Goal: Task Accomplishment & Management: Complete application form

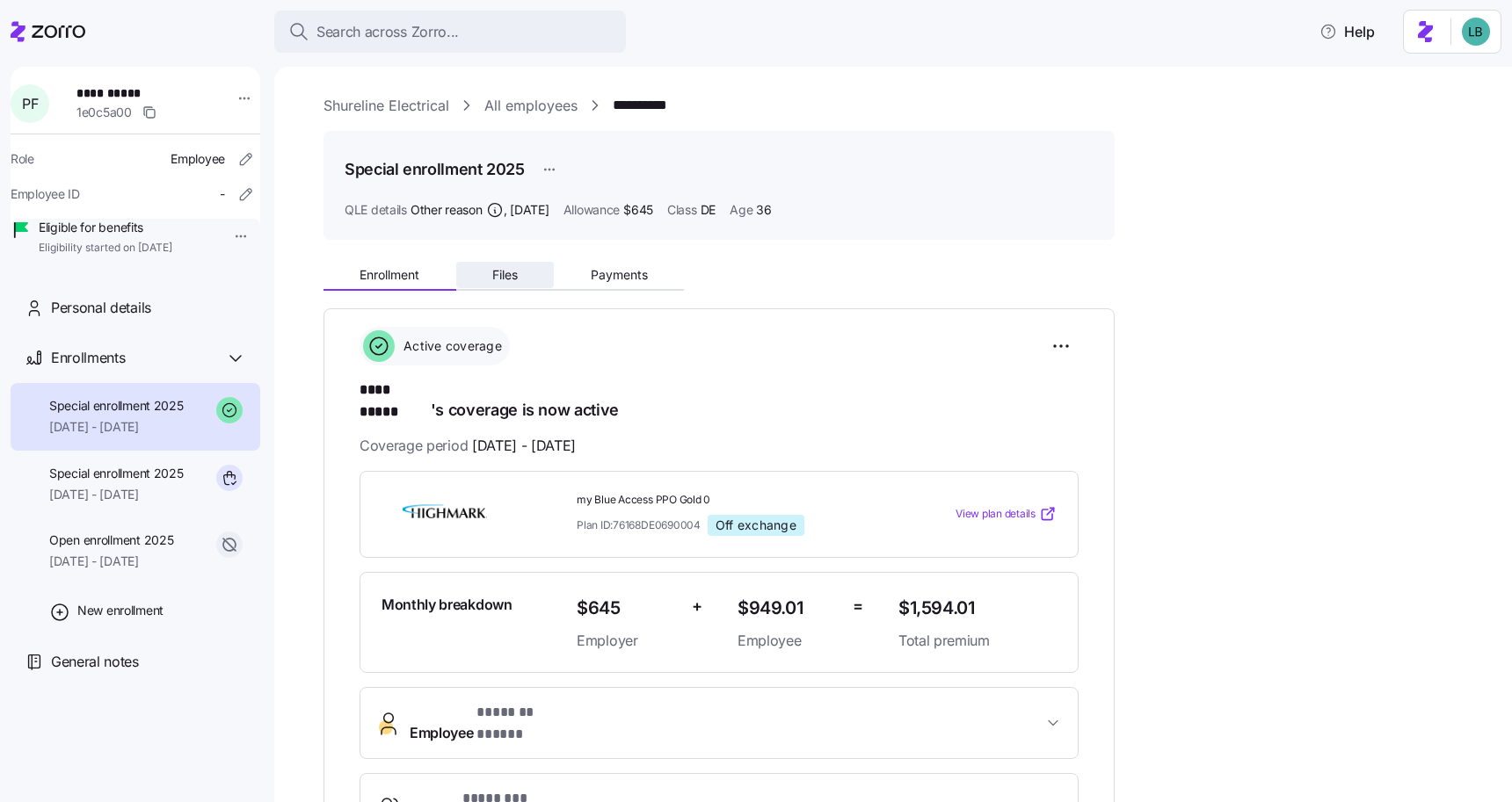
click at [517, 276] on span "Files" at bounding box center [505, 274] width 25 height 13
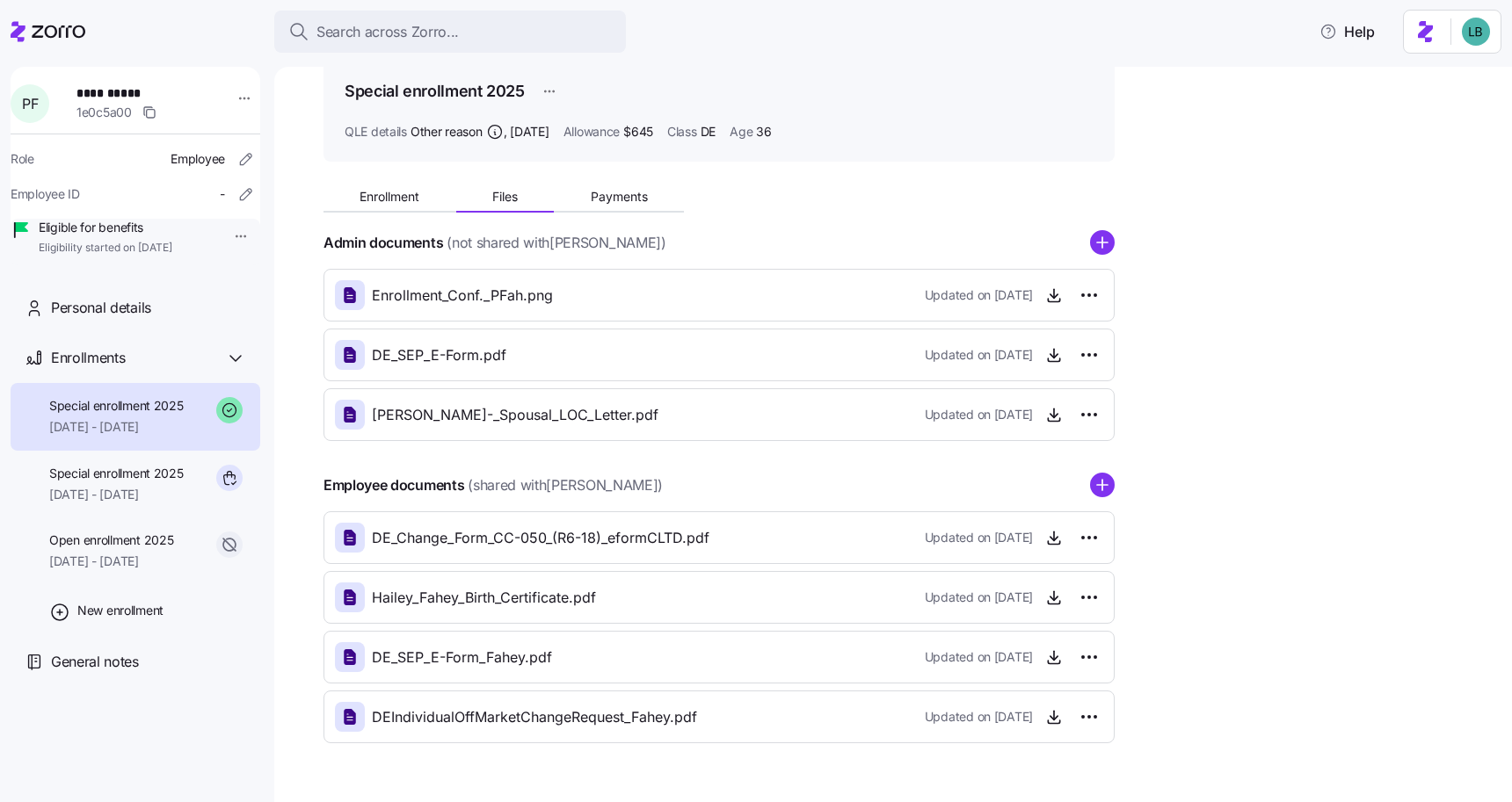
scroll to position [121, 0]
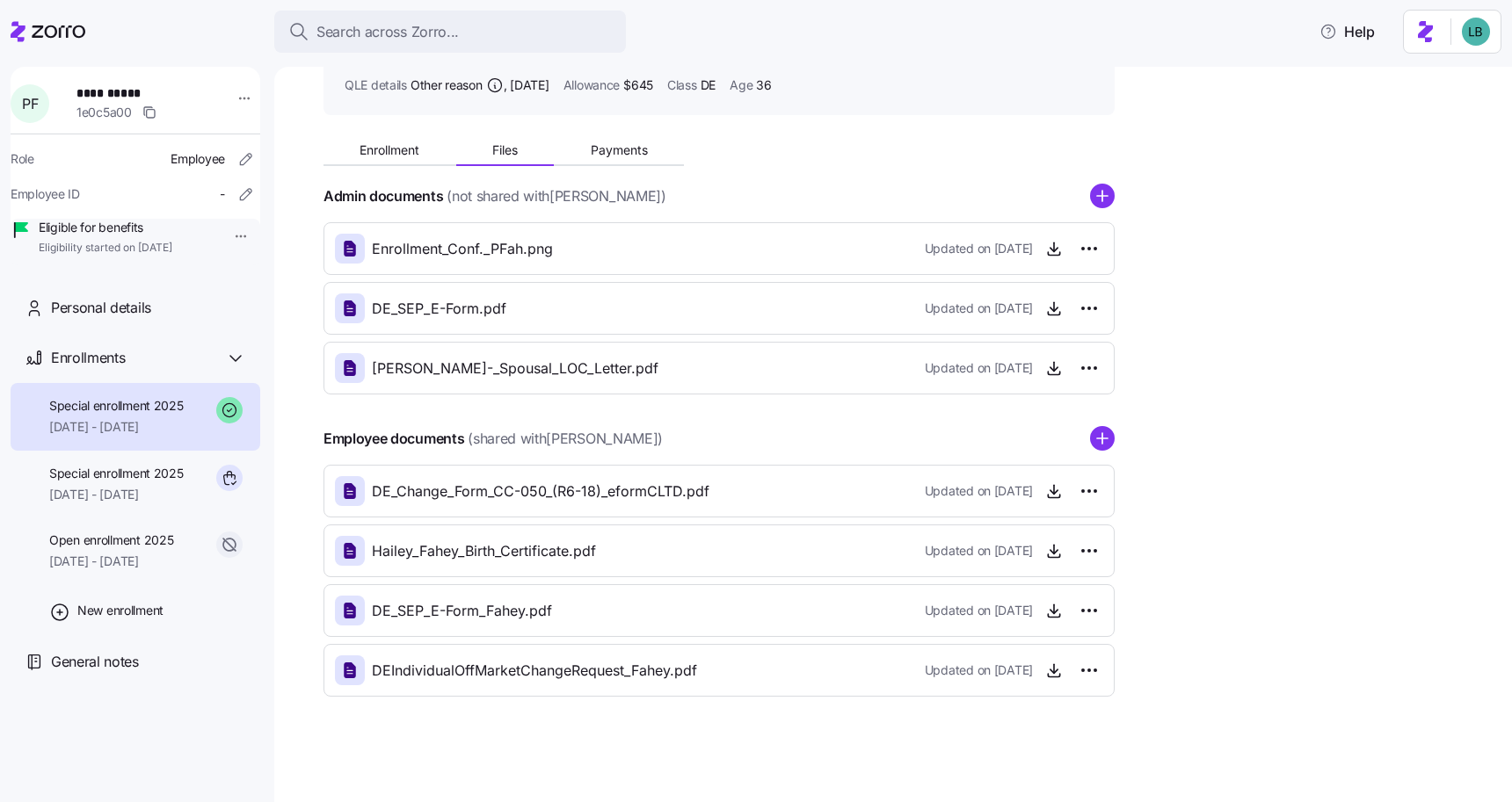
click at [637, 498] on span "DE_Change_Form_CC-050_(R6-18)_eformCLTD.pdf" at bounding box center [540, 491] width 337 height 22
click at [633, 670] on span "DEIndividualOffMarketChangeRequest_Fahey.pdf" at bounding box center [535, 671] width 325 height 22
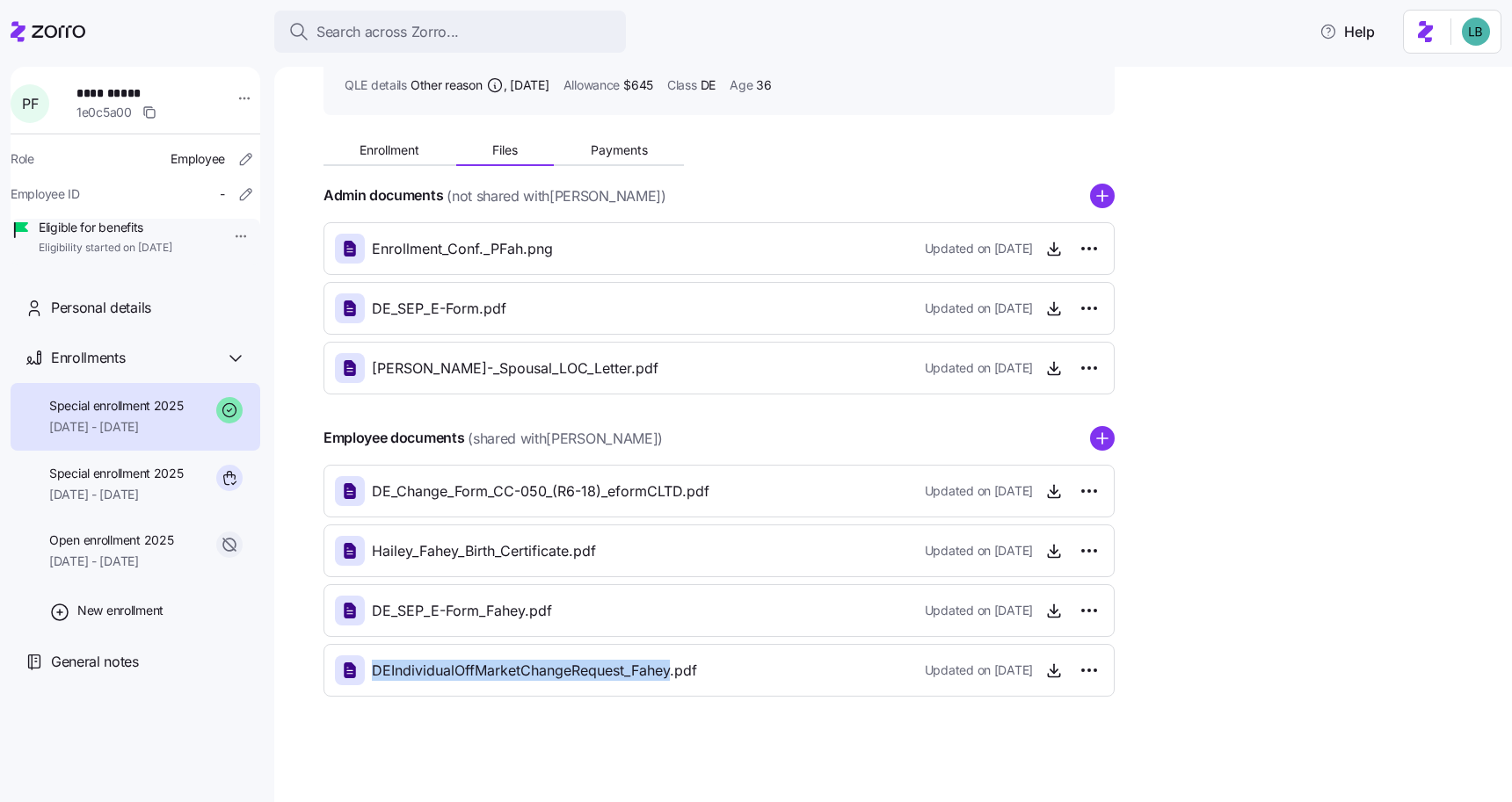
click at [659, 673] on span "DEIndividualOffMarketChangeRequest_Fahey.pdf" at bounding box center [535, 671] width 325 height 22
click at [1060, 674] on icon "button" at bounding box center [1054, 675] width 12 height 3
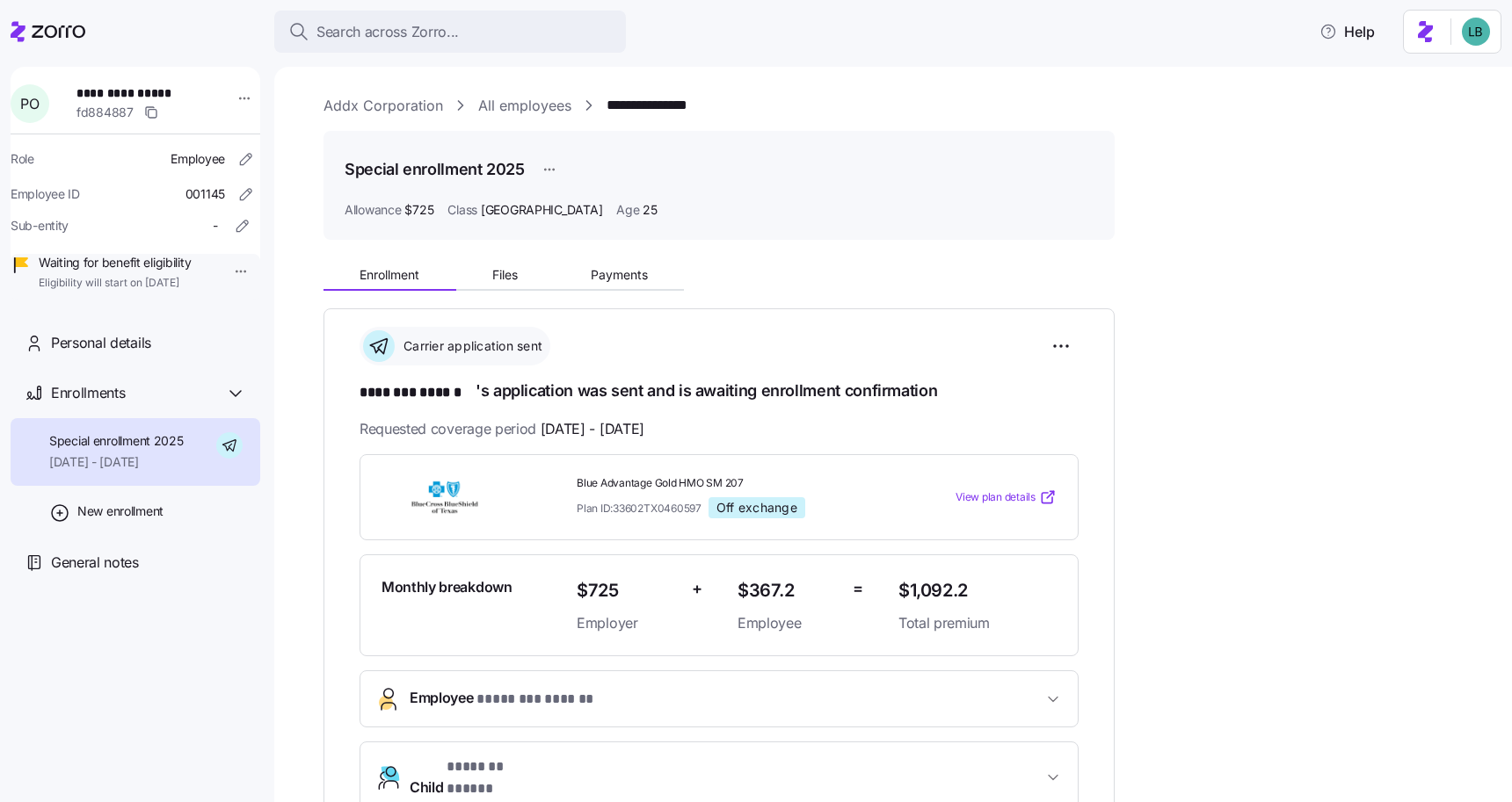
scroll to position [29, 0]
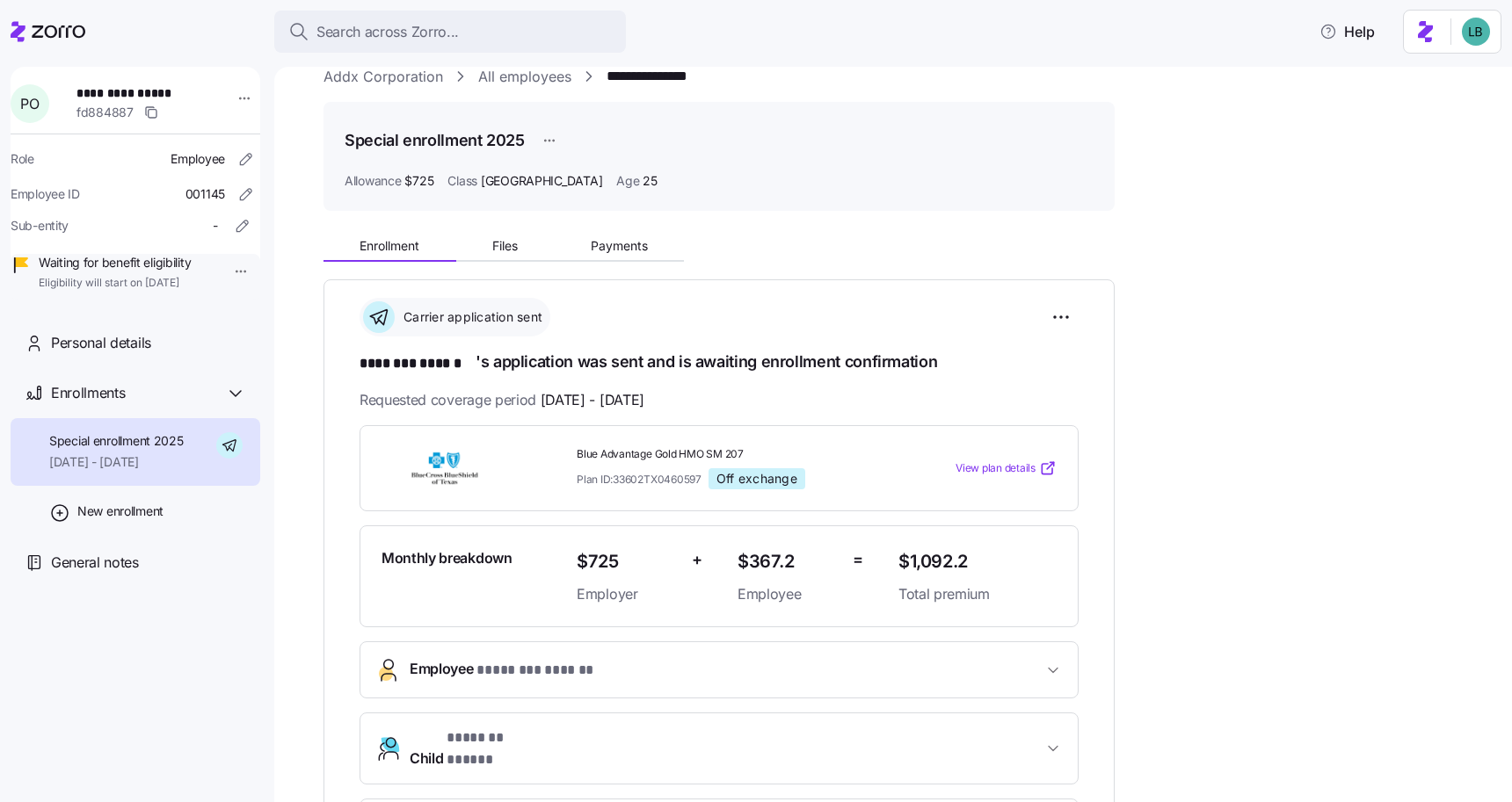
click at [395, 74] on link "Addx Corporation" at bounding box center [384, 76] width 120 height 22
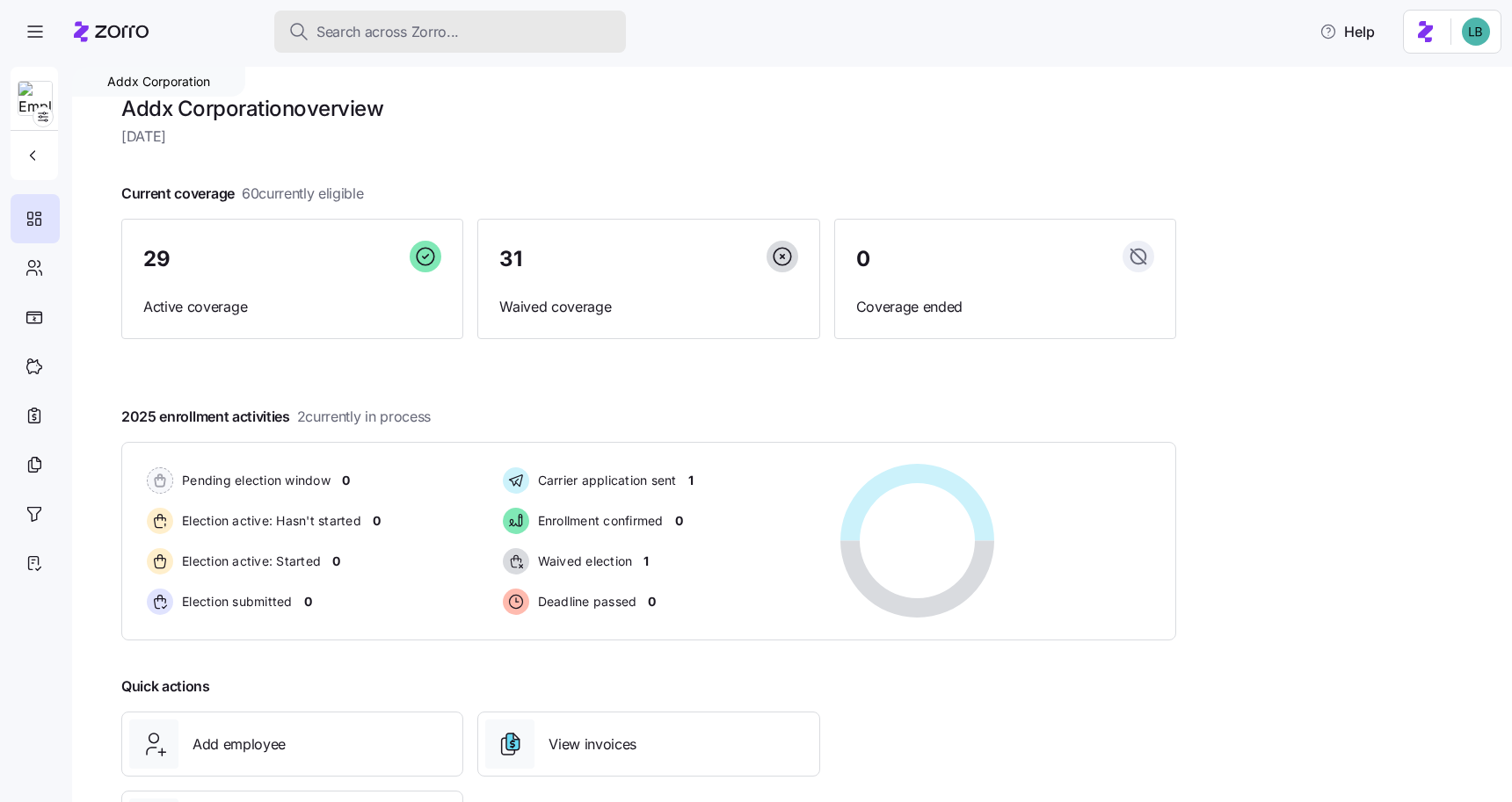
click at [383, 32] on span "Search across Zorro..." at bounding box center [387, 32] width 142 height 22
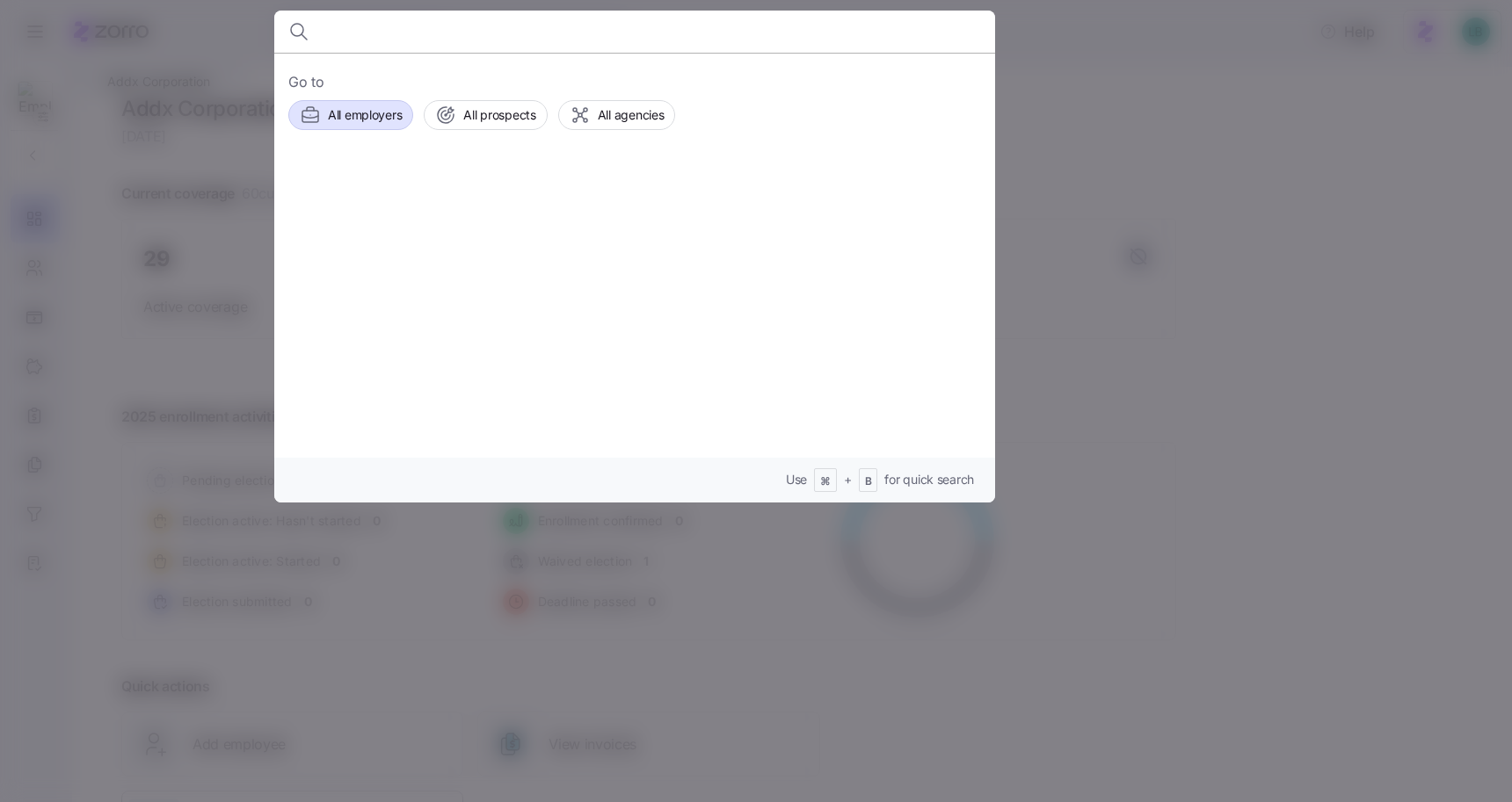
click at [368, 117] on span "All employers" at bounding box center [364, 115] width 73 height 17
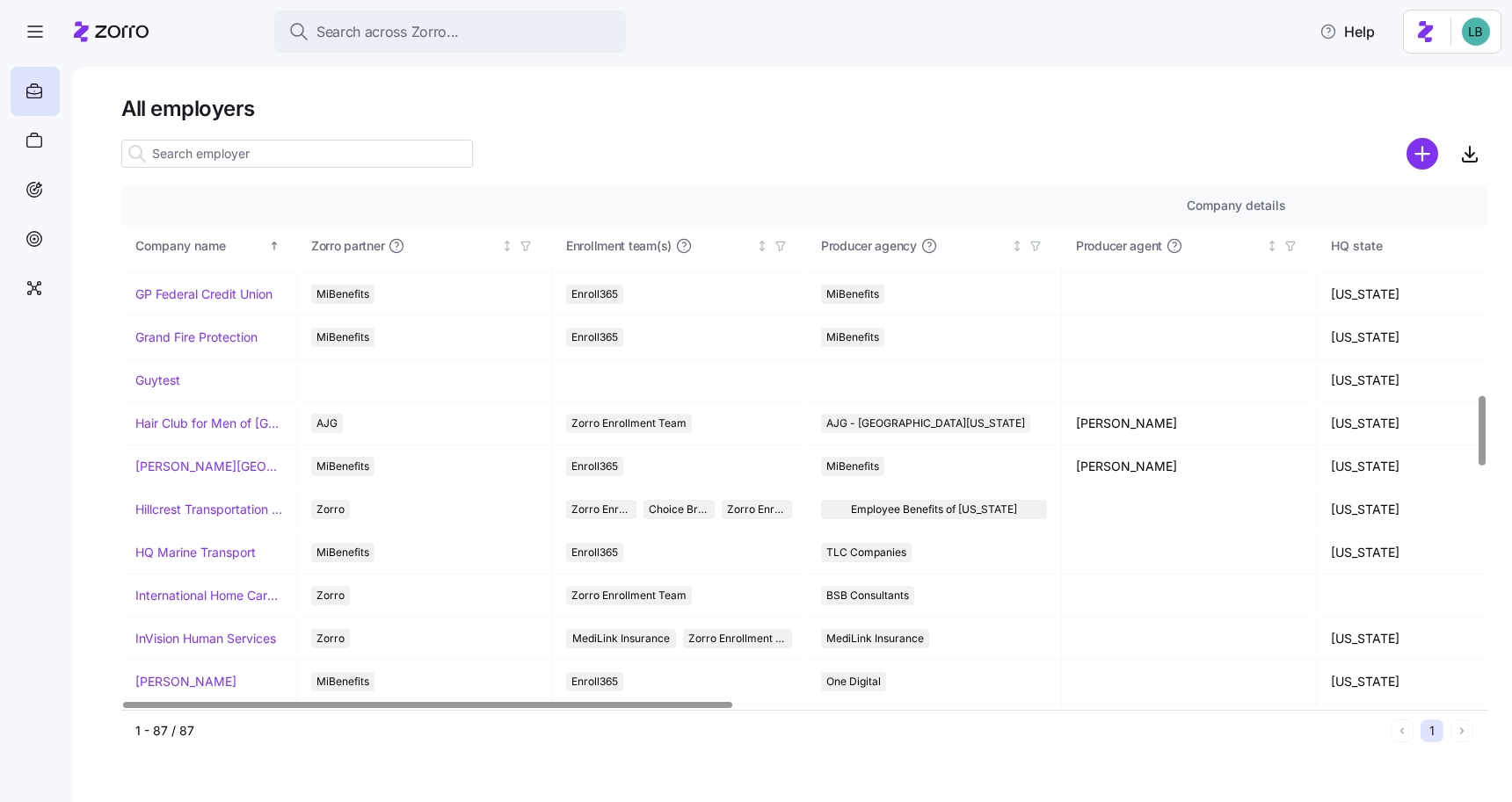
scroll to position [1606, 0]
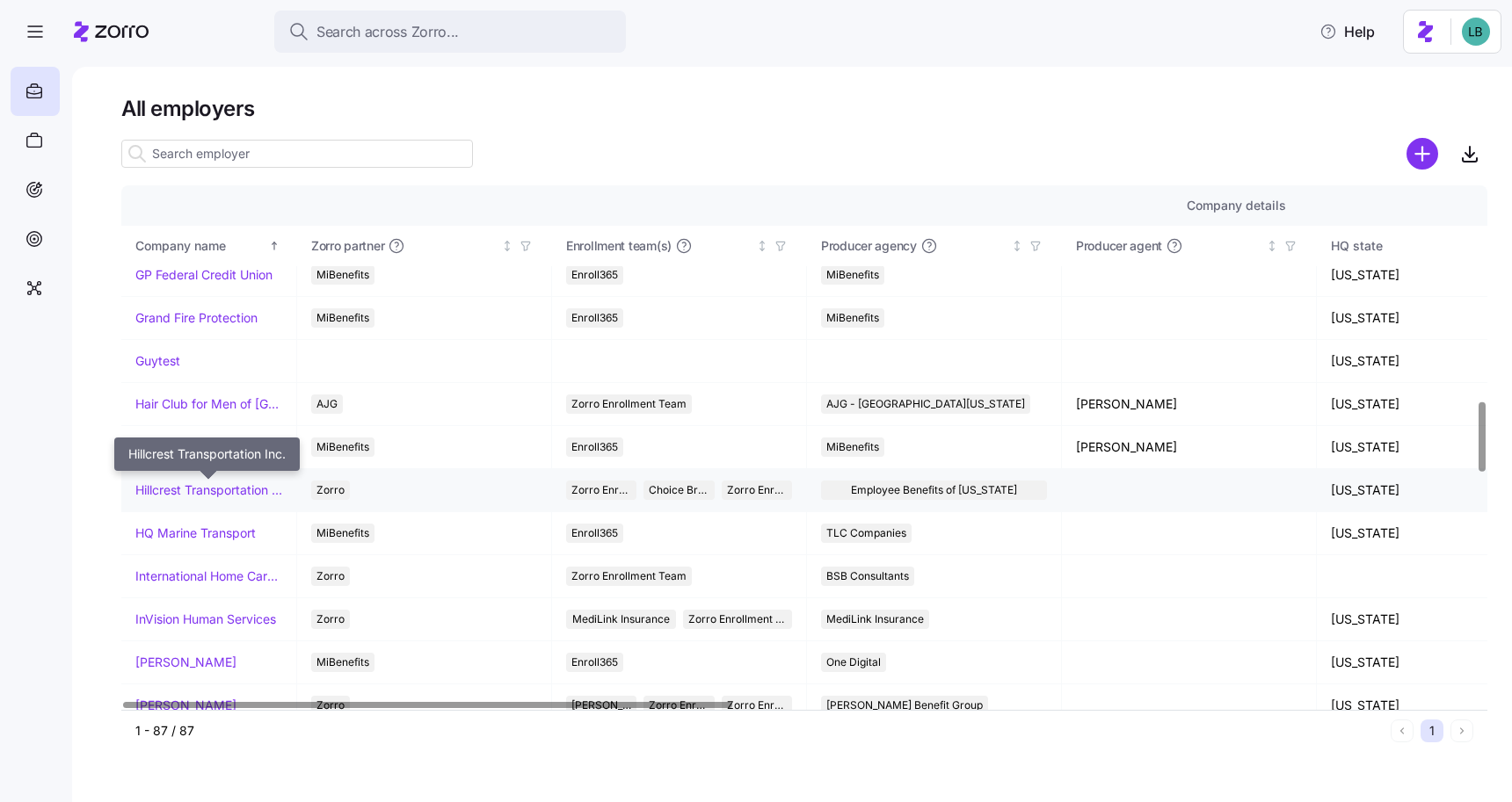
click at [231, 496] on link "Hillcrest Transportation Inc." at bounding box center [209, 490] width 147 height 17
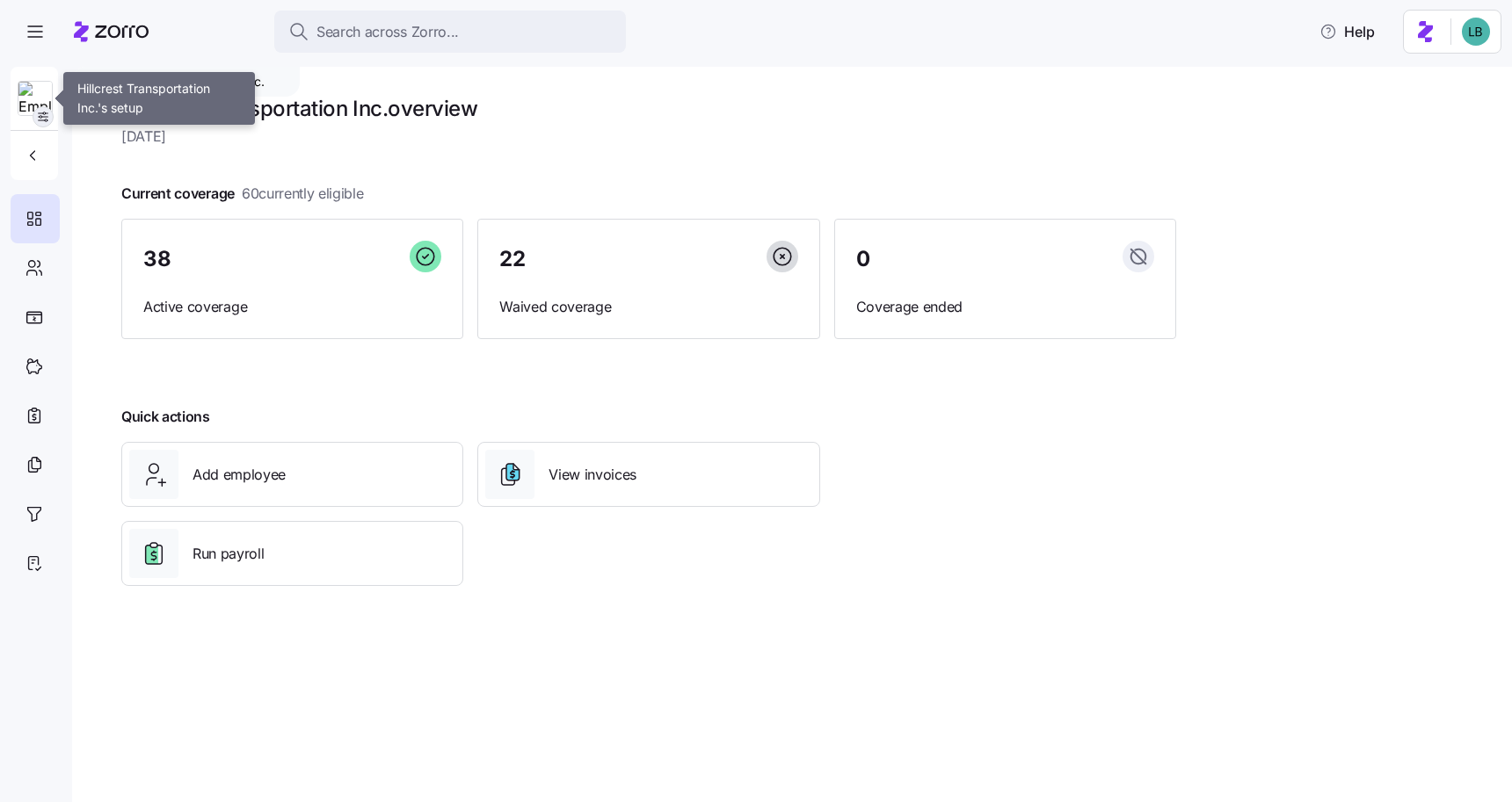
click at [44, 118] on icon "button" at bounding box center [43, 117] width 15 height 14
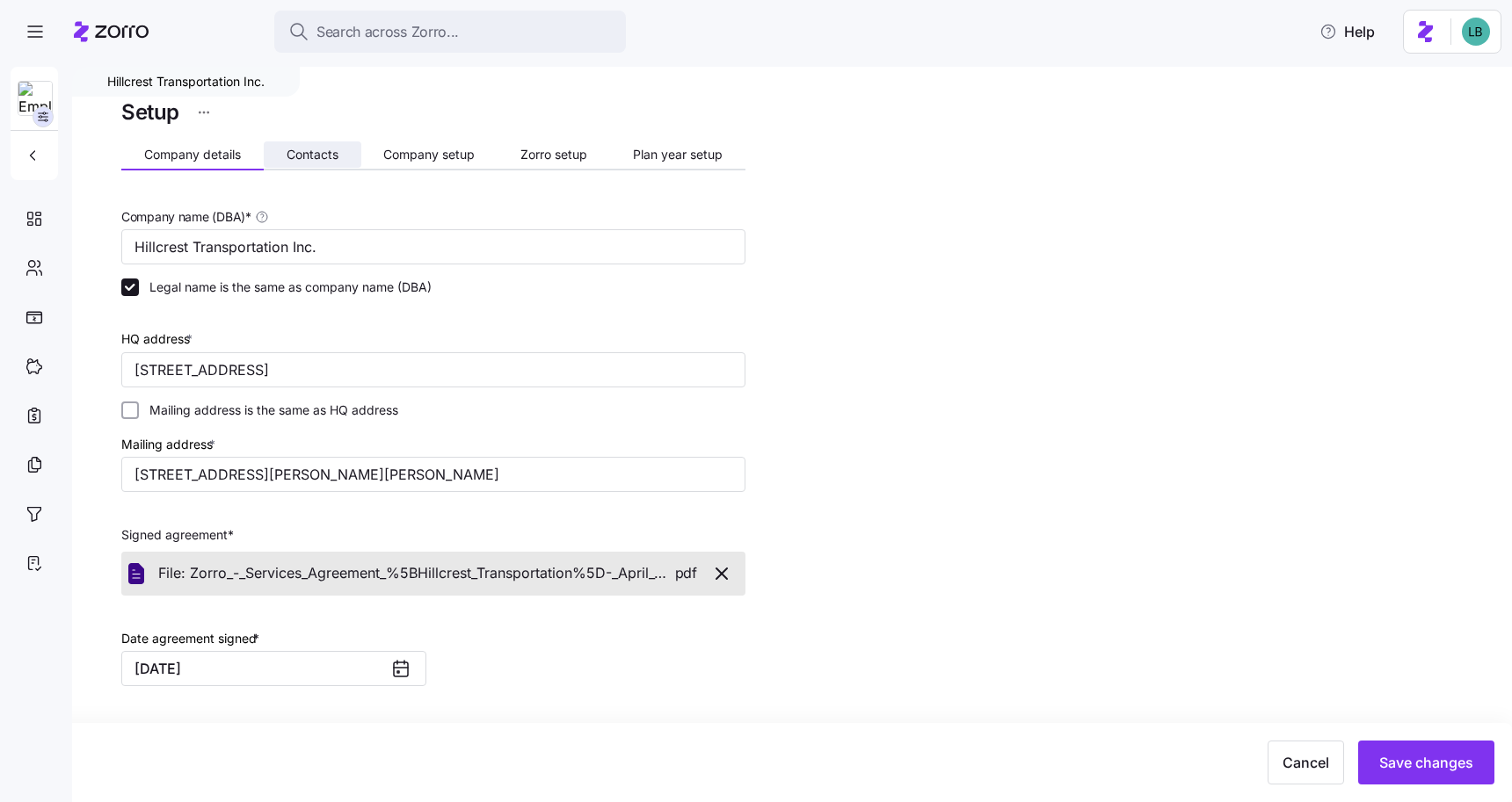
click at [325, 157] on span "Contacts" at bounding box center [312, 155] width 52 height 13
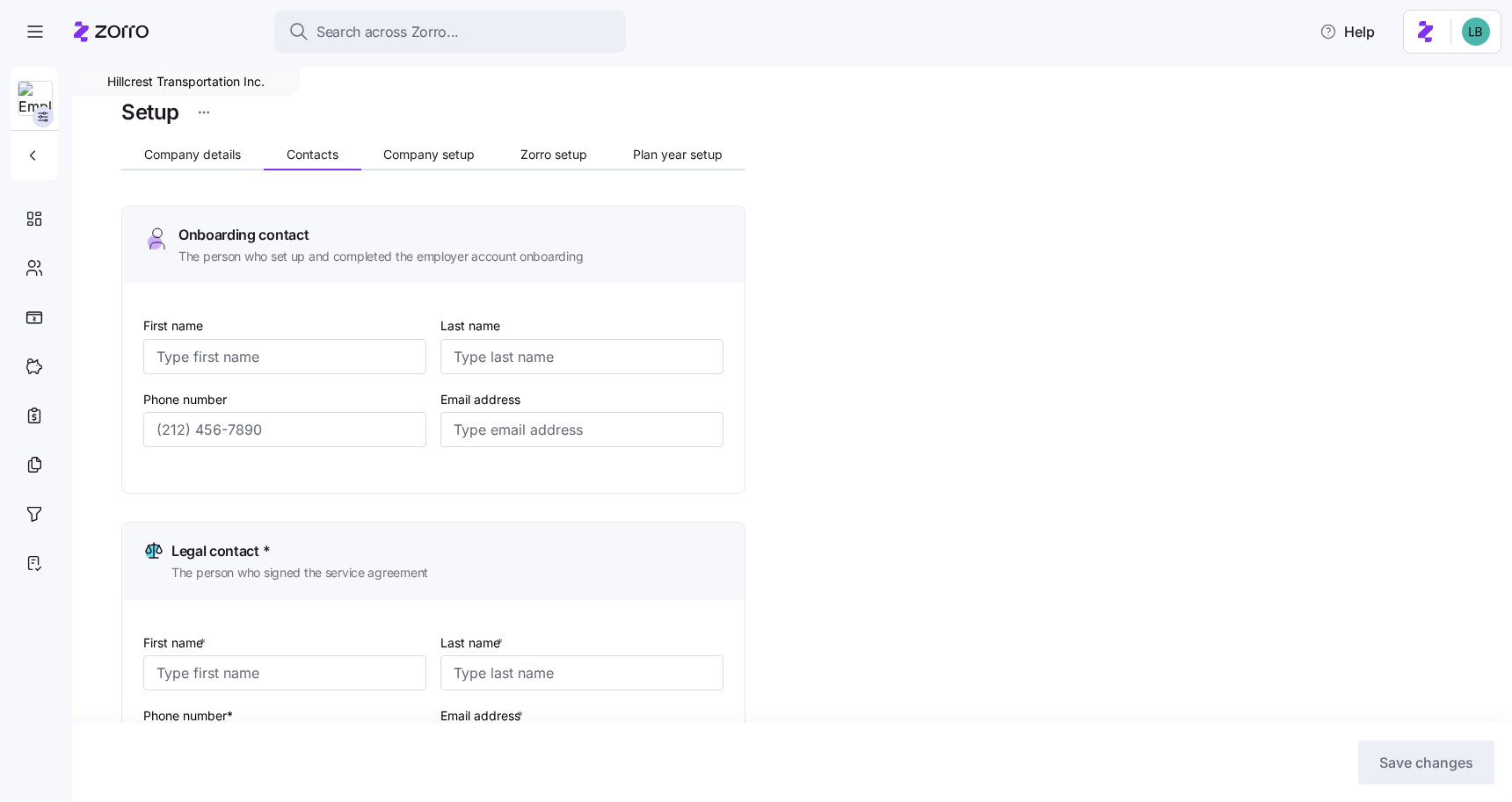
type input "[PERSON_NAME]"
type input "[EMAIL_ADDRESS][DOMAIN_NAME]"
type input "[PERSON_NAME]"
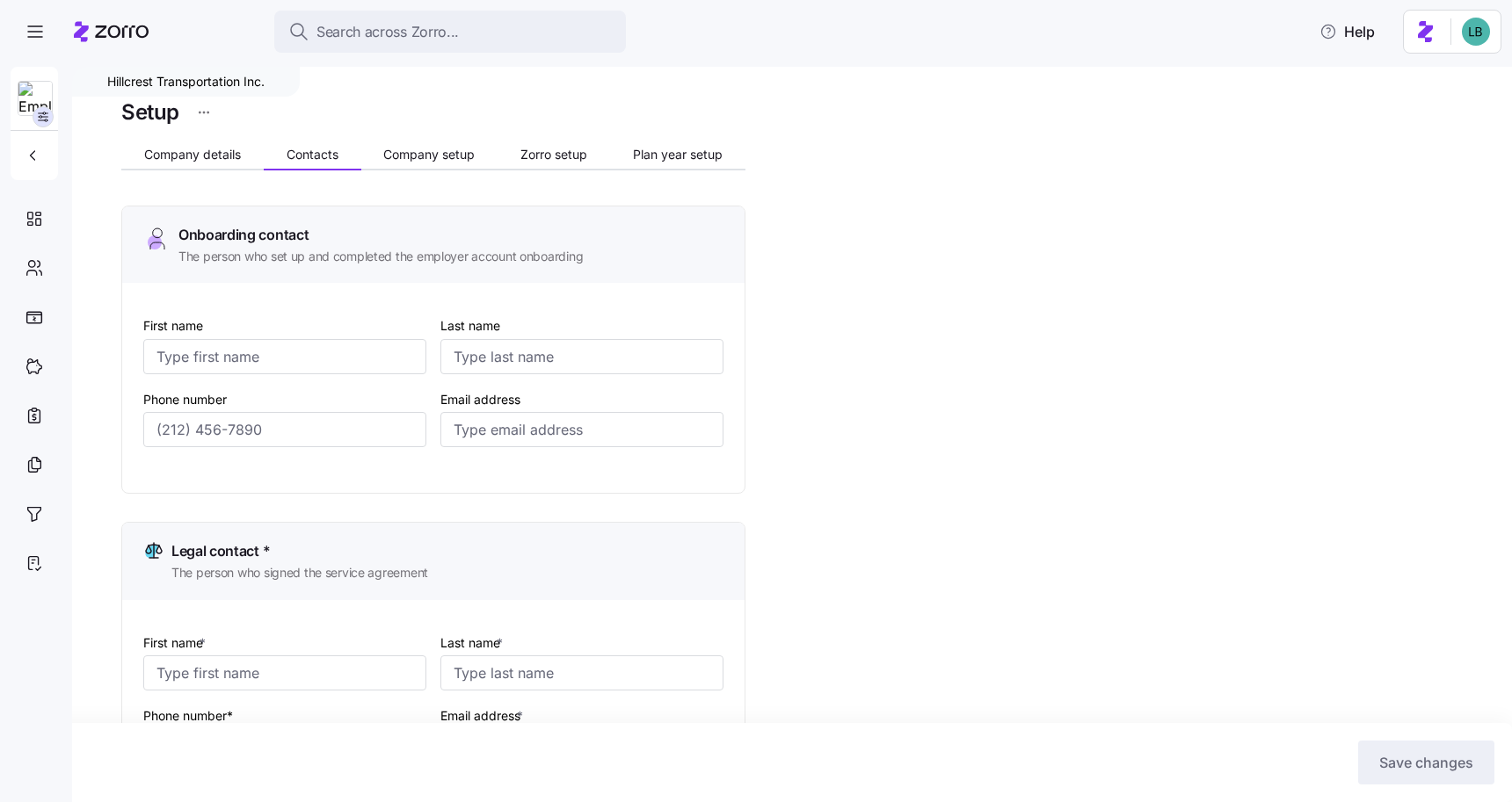
type input "[EMAIL_ADDRESS][DOMAIN_NAME]"
type input "[PERSON_NAME]"
type input "[PERSON_NAME][EMAIL_ADDRESS][DOMAIN_NAME]"
type input "[PERSON_NAME]"
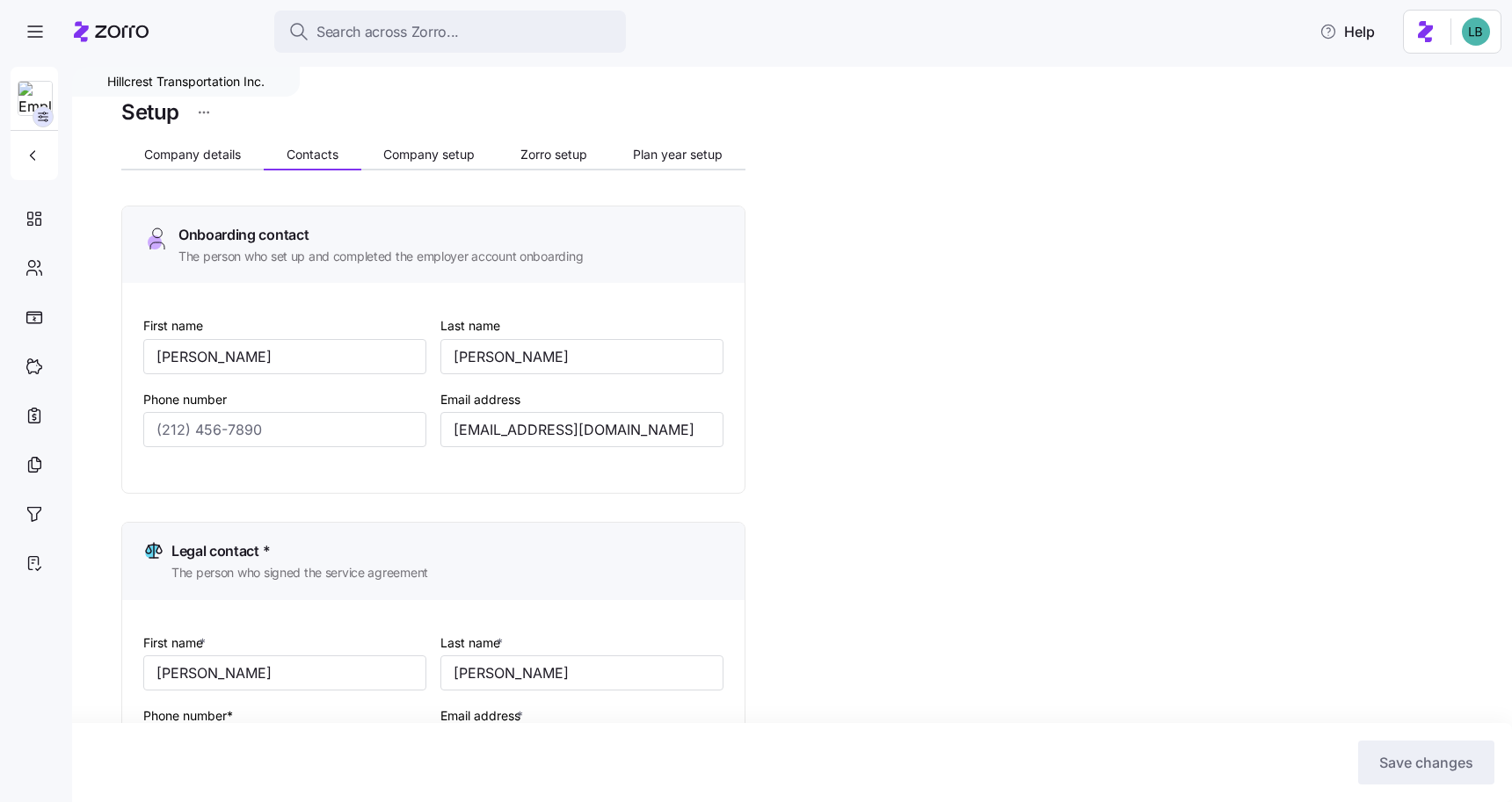
type input "[PERSON_NAME]"
type input "[PERSON_NAME][EMAIL_ADDRESS][DOMAIN_NAME]"
type input "[PHONE_NUMBER]"
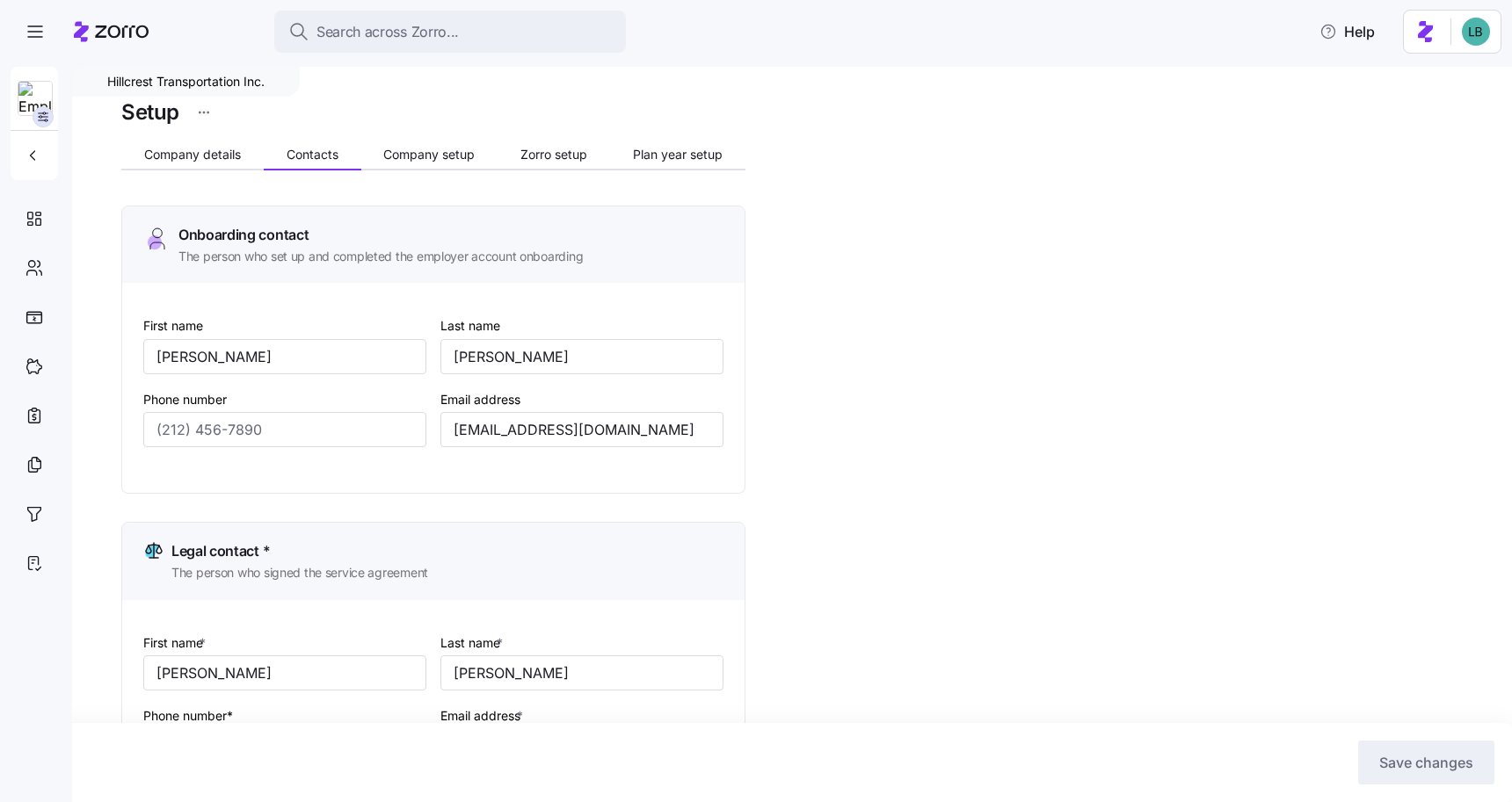
type input "[PHONE_NUMBER]"
click at [446, 155] on span "Company setup" at bounding box center [429, 155] width 92 height 13
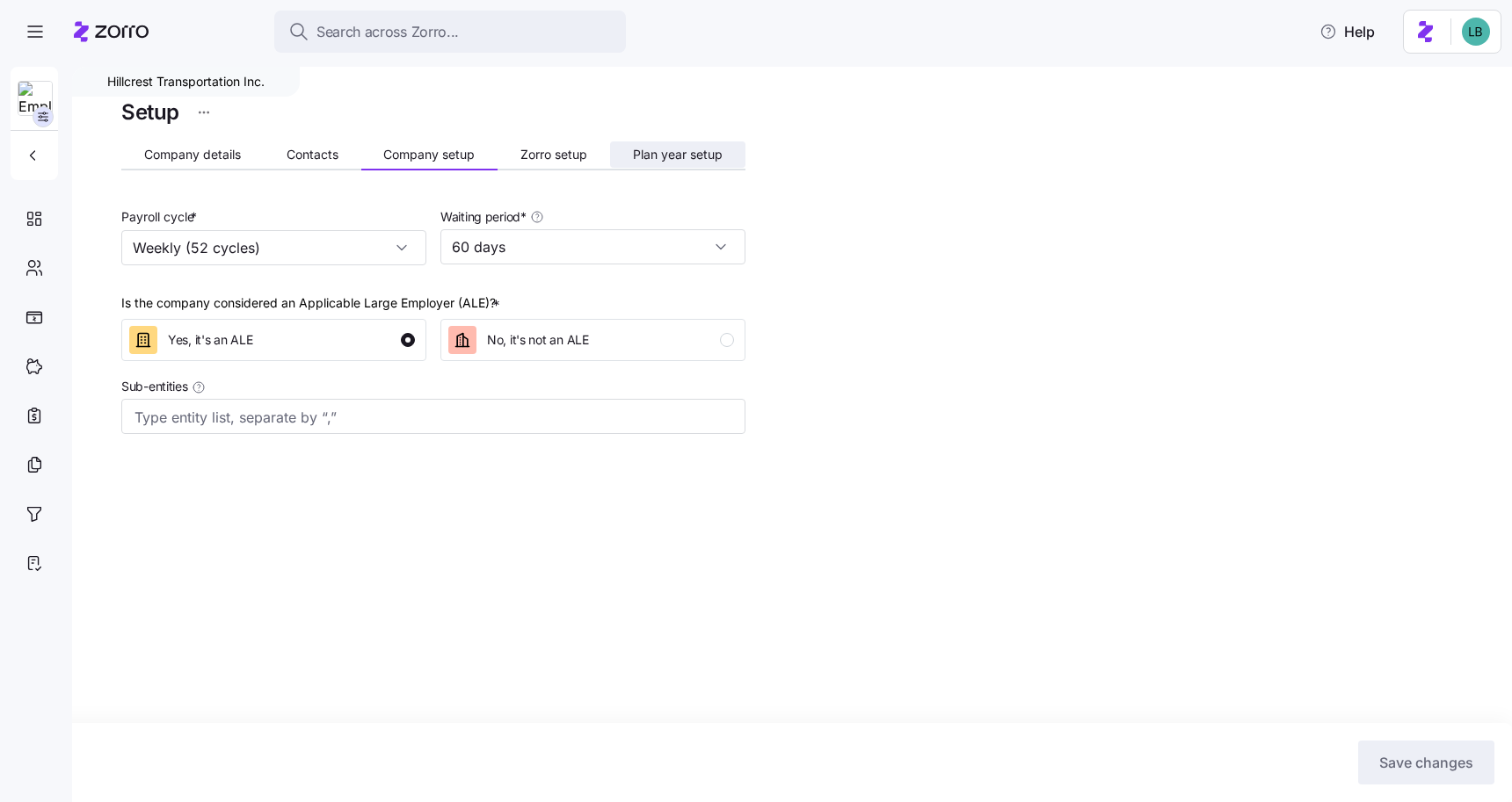
click at [684, 156] on span "Plan year setup" at bounding box center [678, 155] width 90 height 13
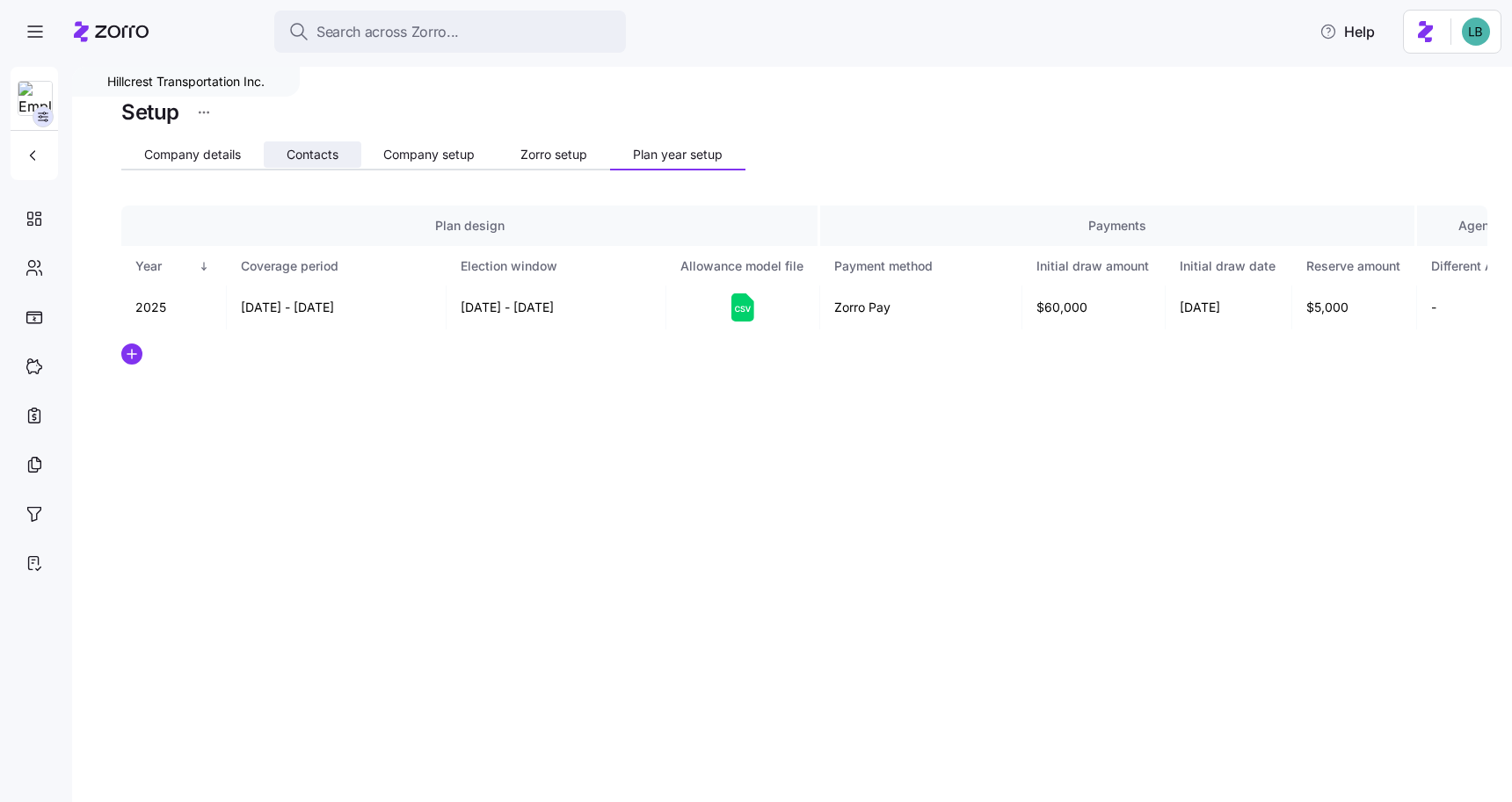
click at [305, 156] on span "Contacts" at bounding box center [312, 155] width 52 height 13
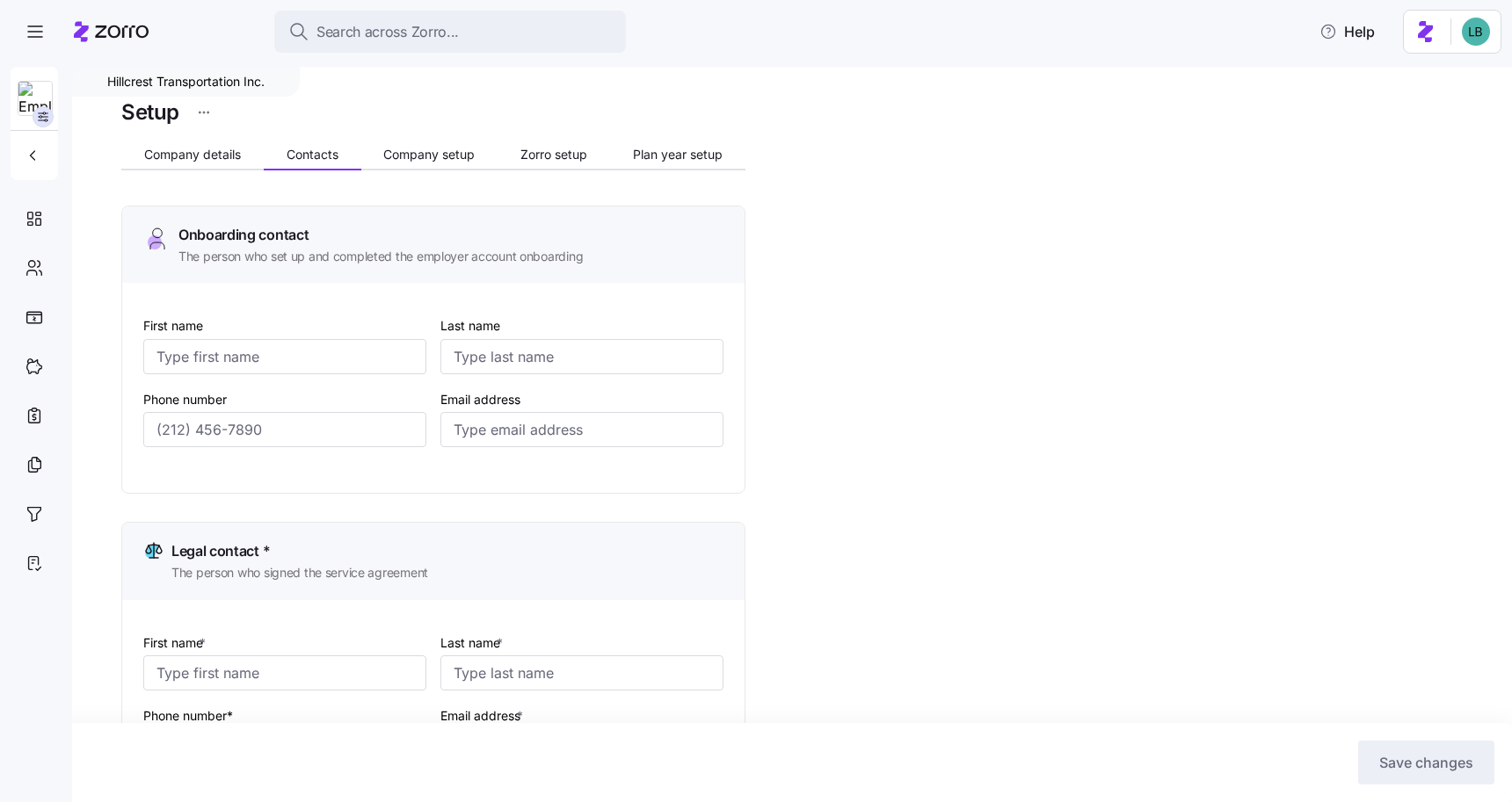
type input "[PERSON_NAME]"
type input "[EMAIL_ADDRESS][DOMAIN_NAME]"
type input "[PERSON_NAME]"
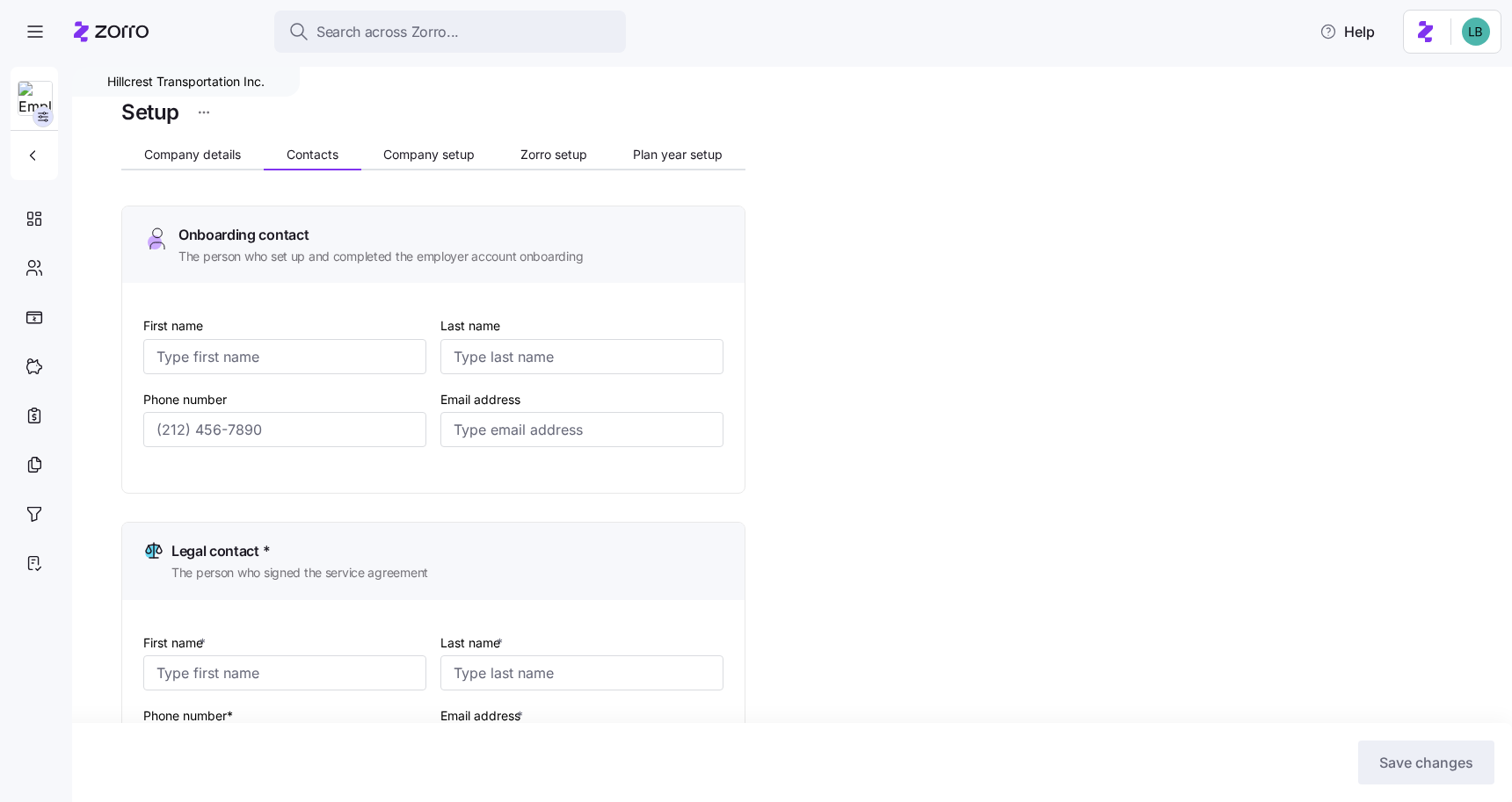
type input "[EMAIL_ADDRESS][DOMAIN_NAME]"
type input "[PERSON_NAME]"
type input "[PERSON_NAME][EMAIL_ADDRESS][DOMAIN_NAME]"
type input "[PERSON_NAME]"
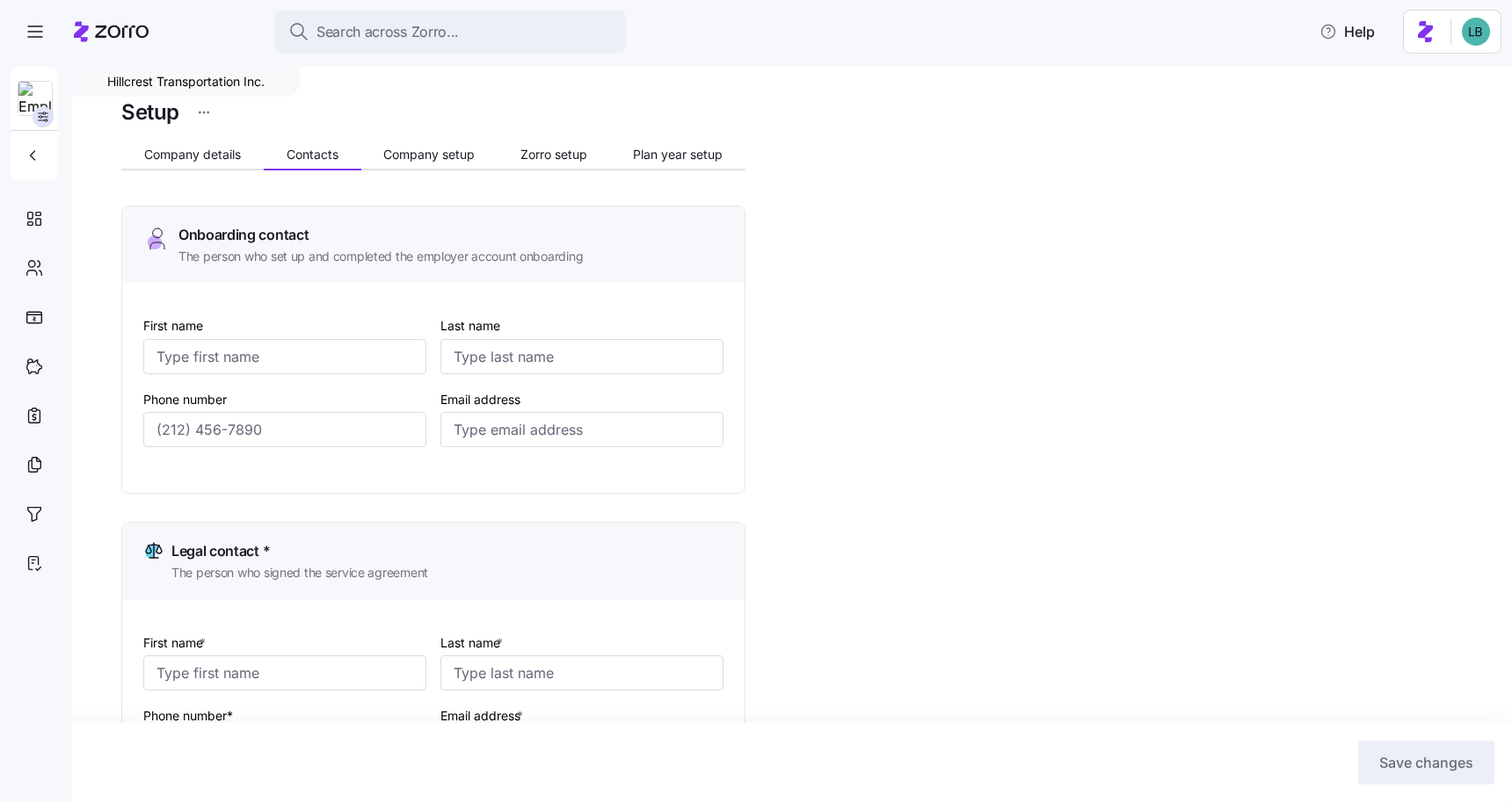
type input "[PERSON_NAME]"
type input "[PERSON_NAME][EMAIL_ADDRESS][DOMAIN_NAME]"
type input "[PHONE_NUMBER]"
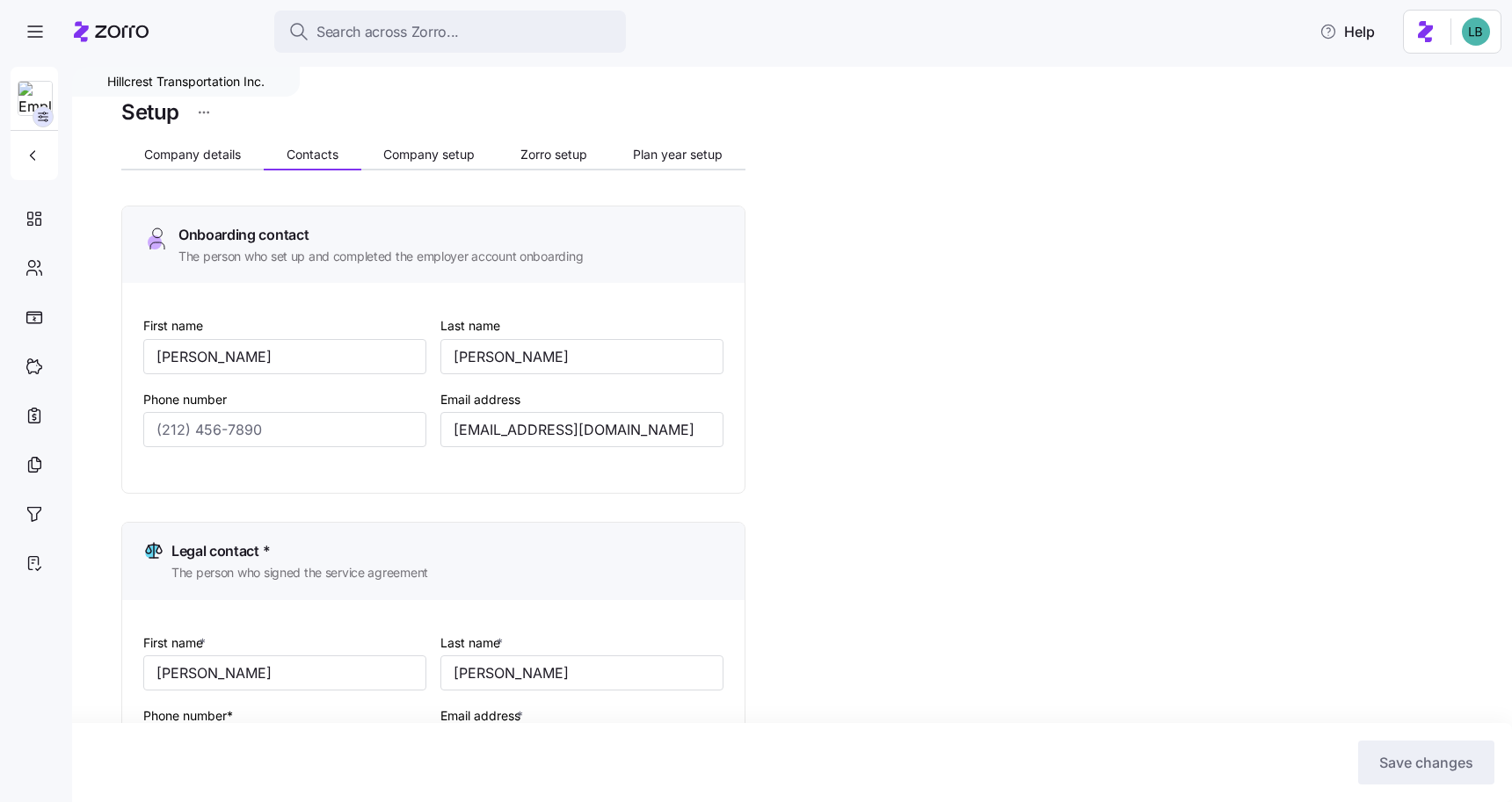
type input "[PHONE_NUMBER]"
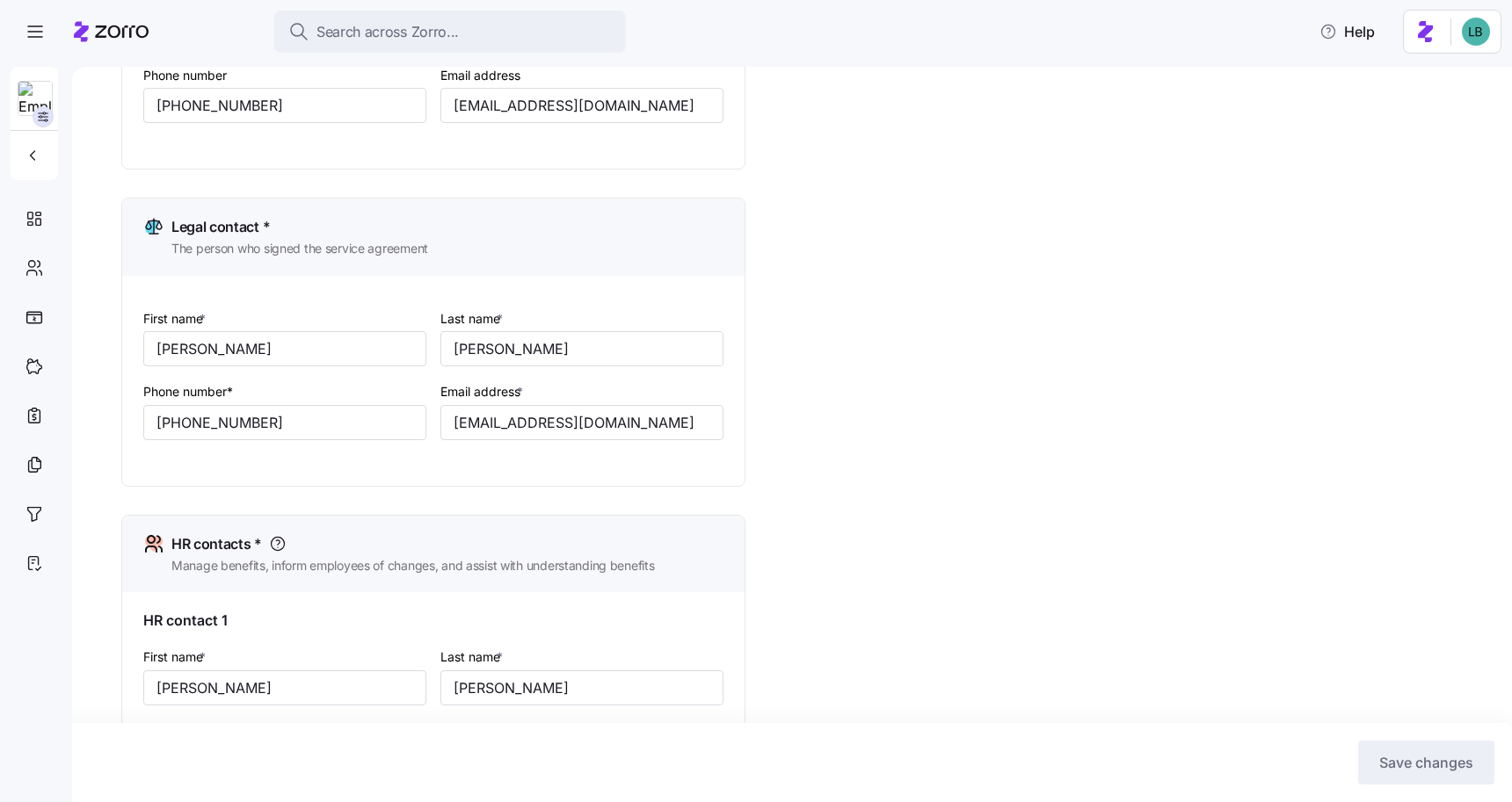
scroll to position [1055, 0]
